Goal: Task Accomplishment & Management: Manage account settings

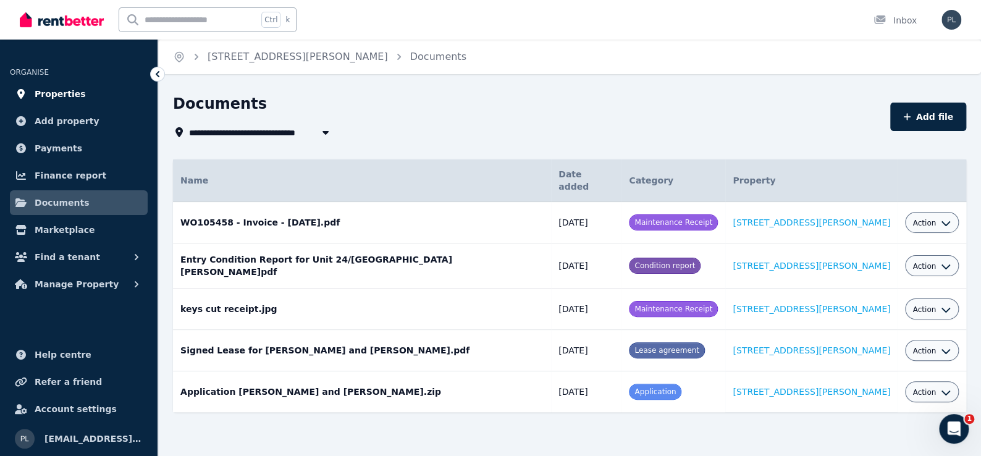
click at [48, 91] on span "Properties" at bounding box center [60, 94] width 51 height 15
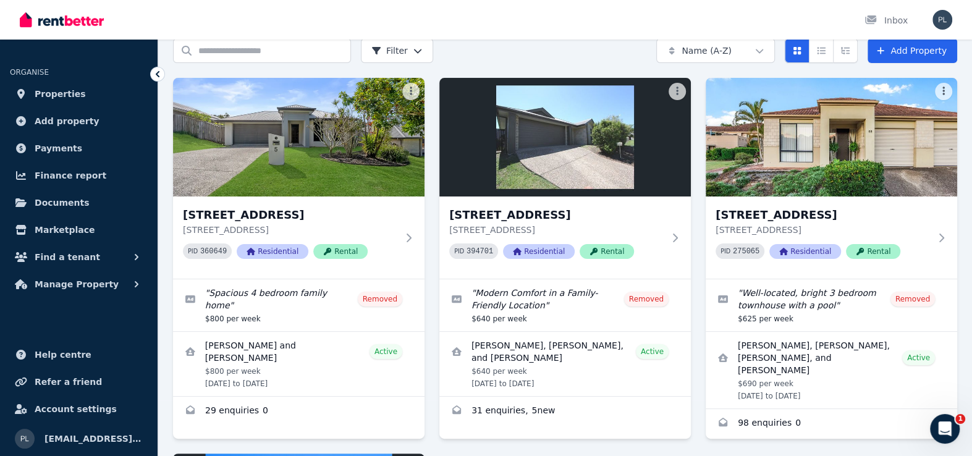
scroll to position [247, 0]
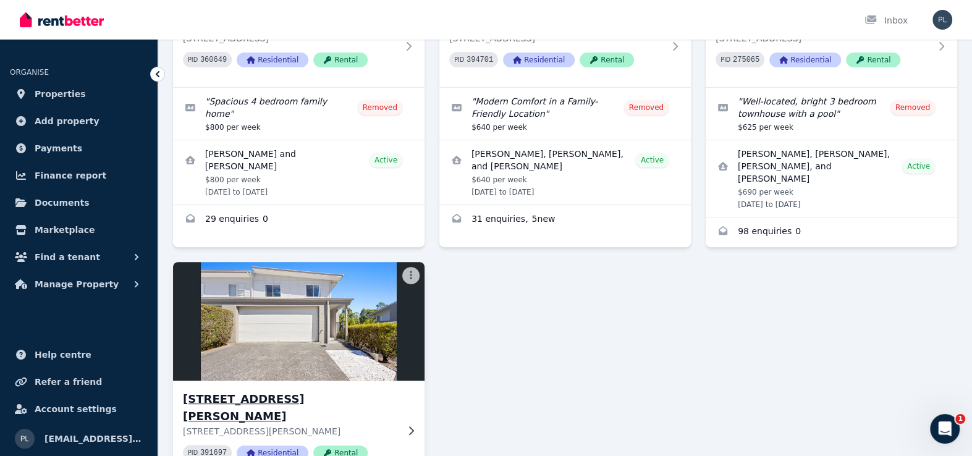
click at [277, 339] on img at bounding box center [299, 321] width 264 height 125
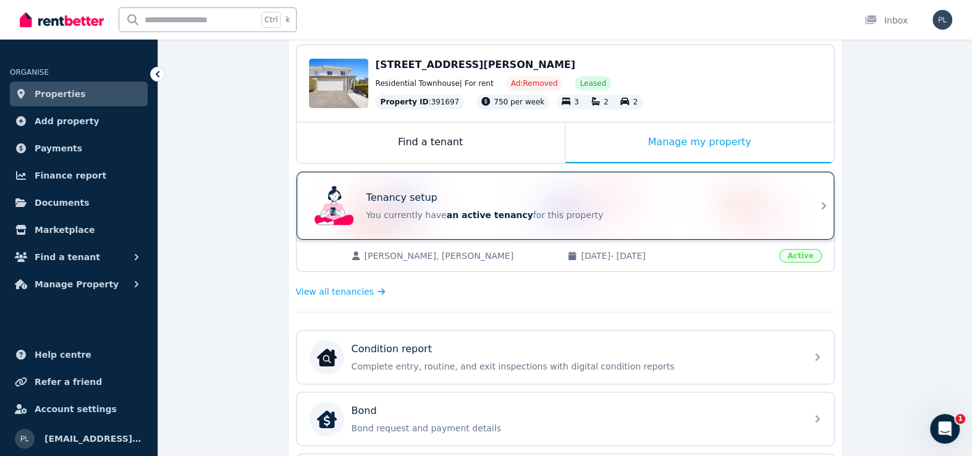
scroll to position [124, 0]
click at [477, 197] on div "Tenancy setup" at bounding box center [582, 196] width 433 height 15
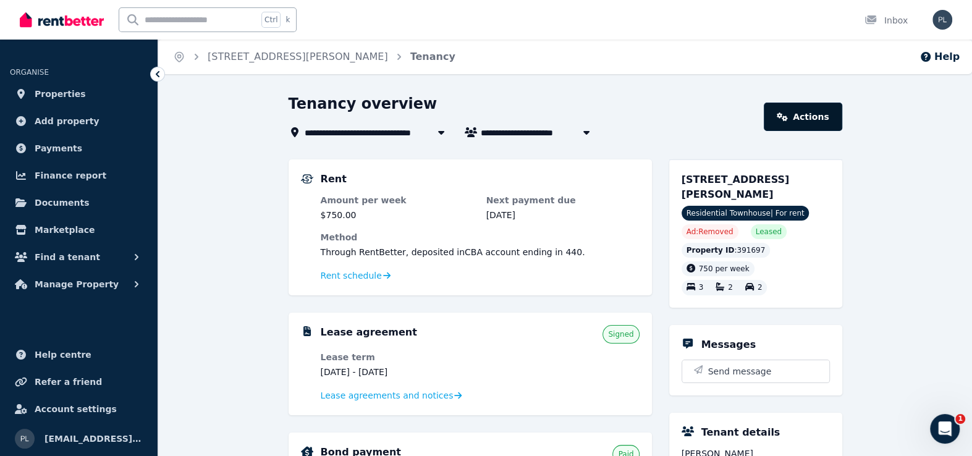
click at [803, 114] on link "Actions" at bounding box center [803, 117] width 78 height 28
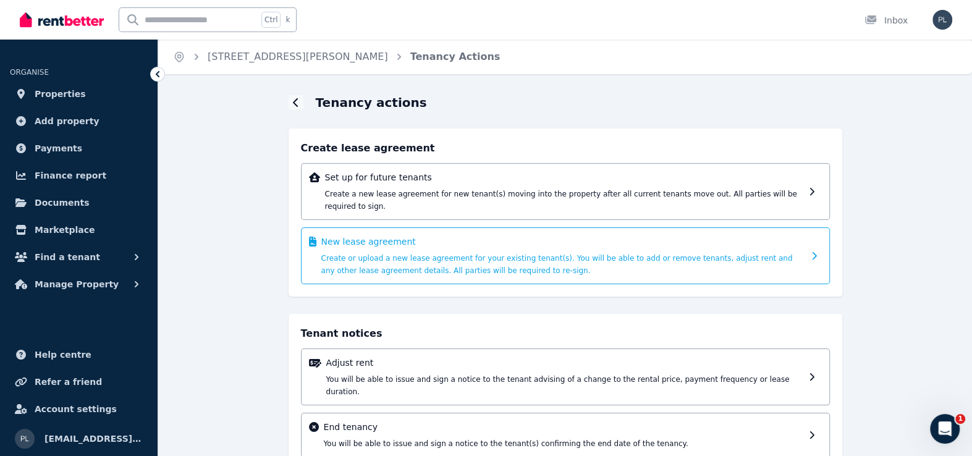
click at [415, 235] on p "New lease agreement" at bounding box center [562, 241] width 483 height 12
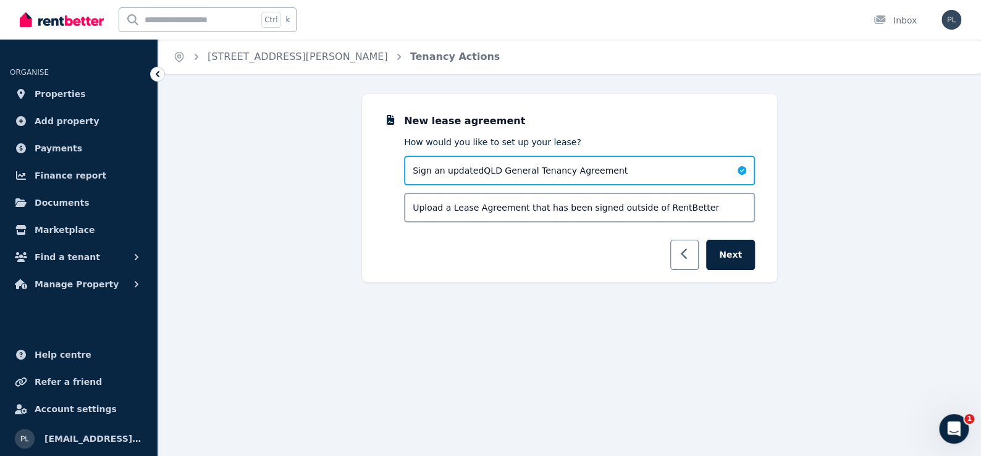
click at [680, 255] on button "button" at bounding box center [684, 255] width 29 height 30
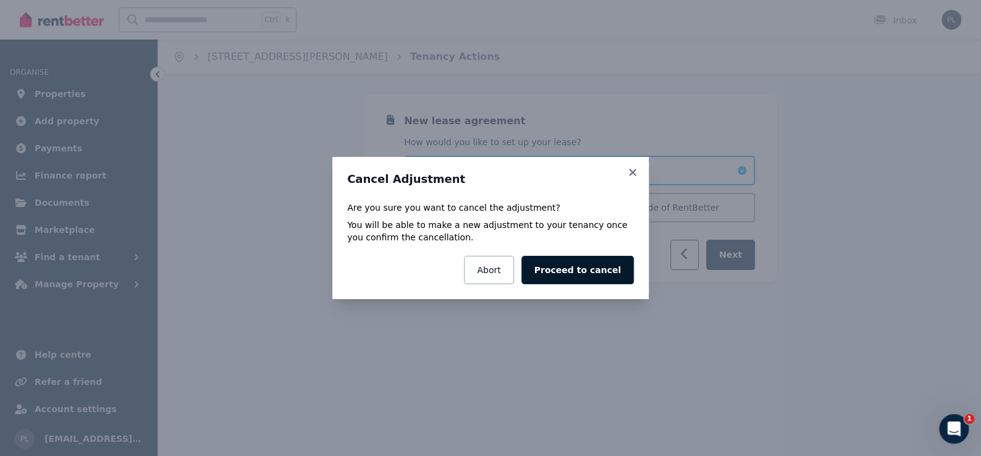
click at [568, 270] on button "Proceed to cancel" at bounding box center [578, 270] width 112 height 28
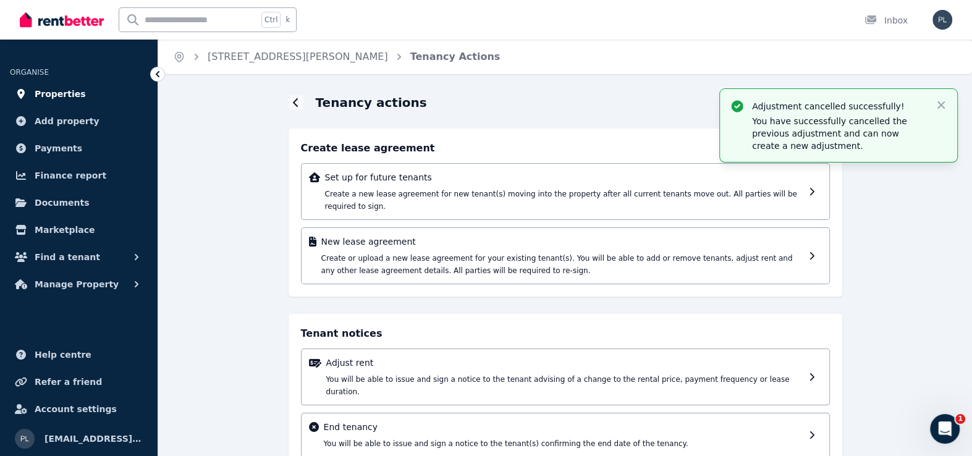
click at [54, 95] on span "Properties" at bounding box center [60, 94] width 51 height 15
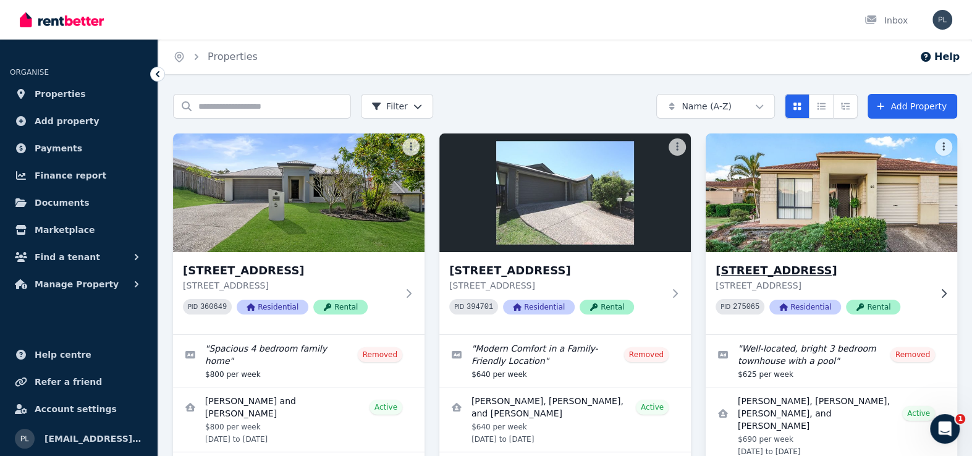
click at [826, 199] on img at bounding box center [832, 192] width 264 height 125
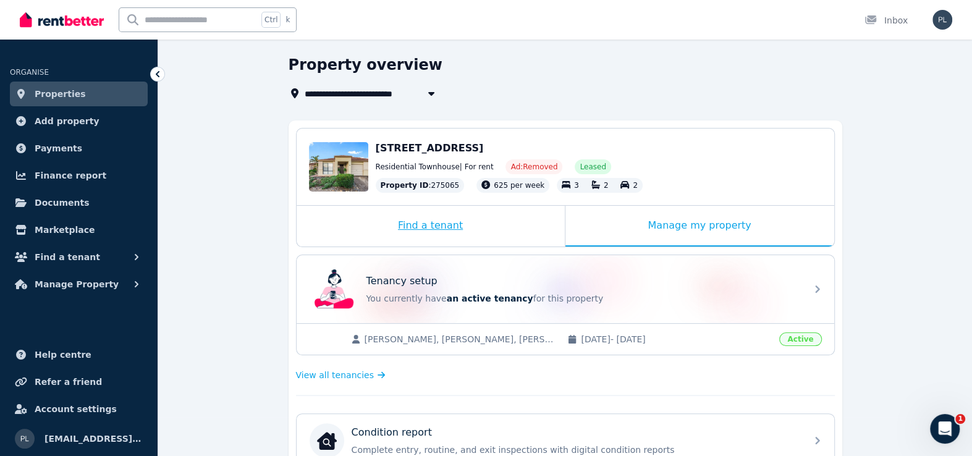
scroll to position [247, 0]
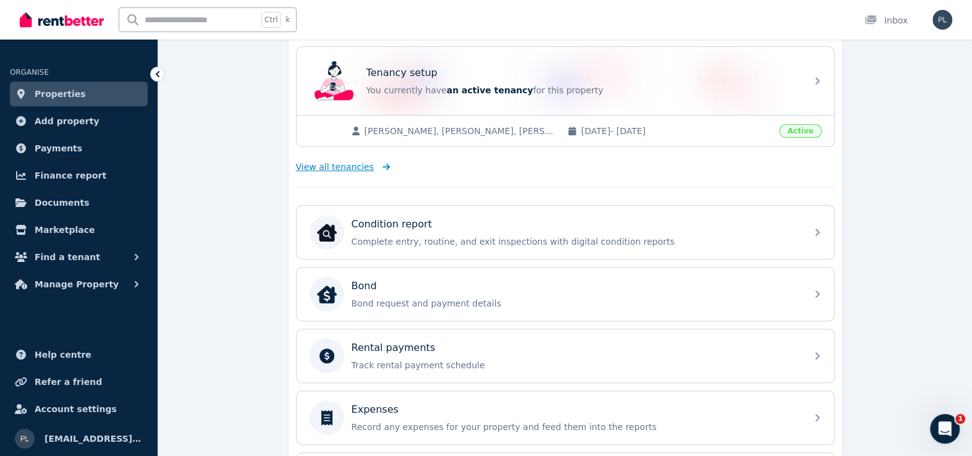
click at [324, 167] on span "View all tenancies" at bounding box center [335, 167] width 78 height 12
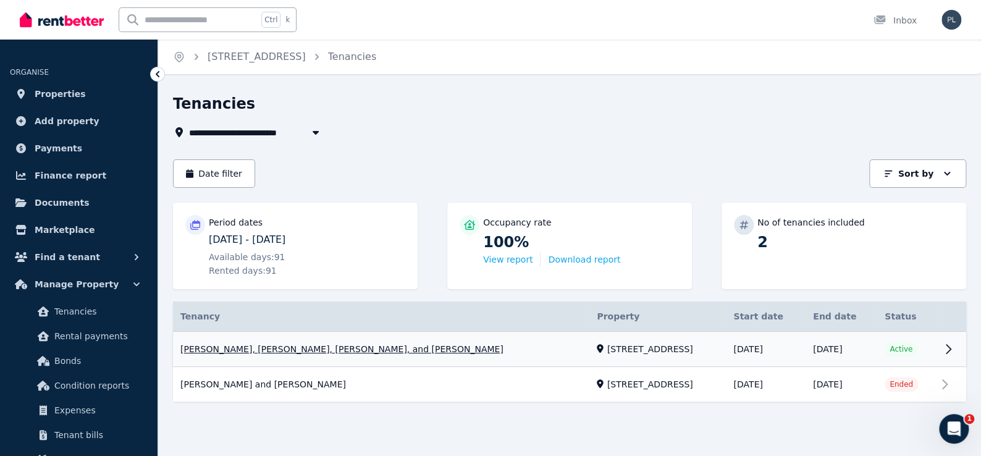
click at [376, 353] on link "View property details" at bounding box center [569, 349] width 793 height 35
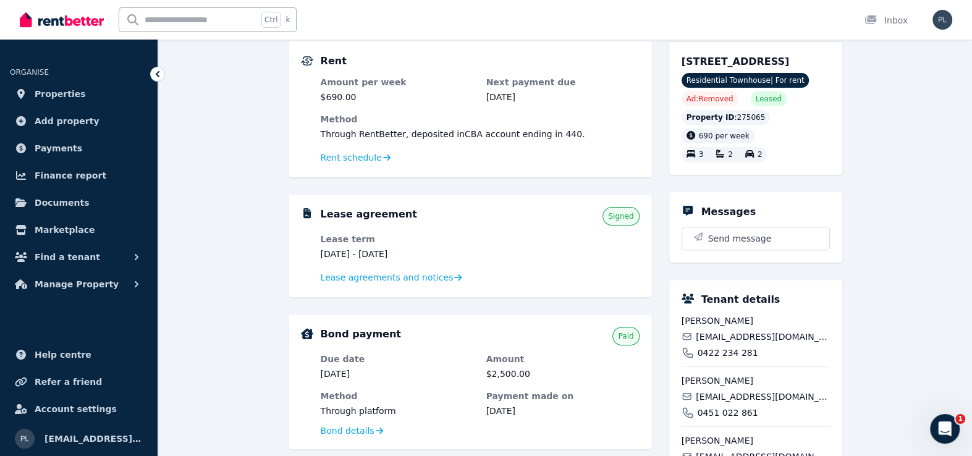
scroll to position [308, 0]
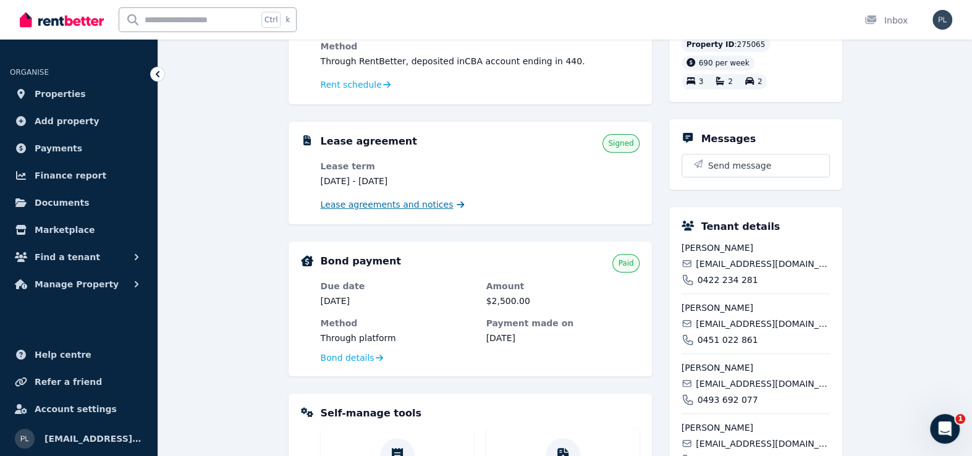
click at [412, 206] on span "Lease agreements and notices" at bounding box center [387, 204] width 133 height 12
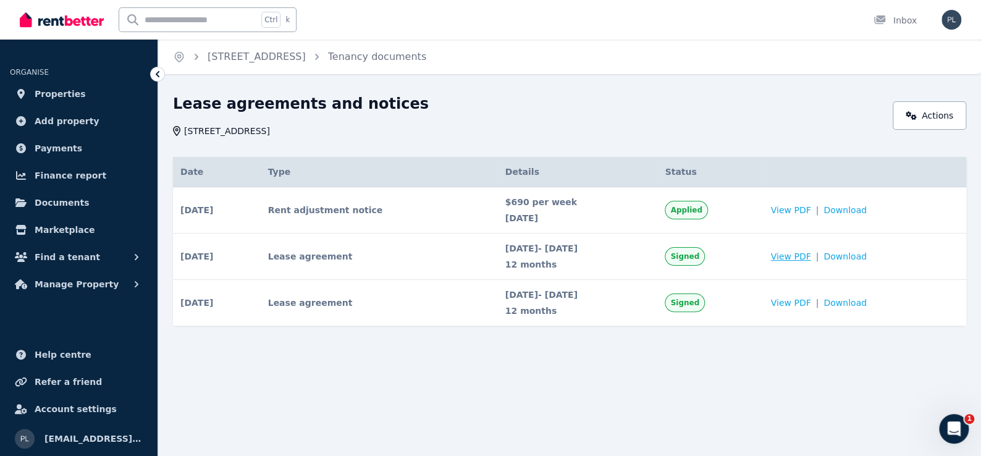
click at [811, 257] on span "View PDF" at bounding box center [791, 256] width 40 height 12
